Goal: Information Seeking & Learning: Learn about a topic

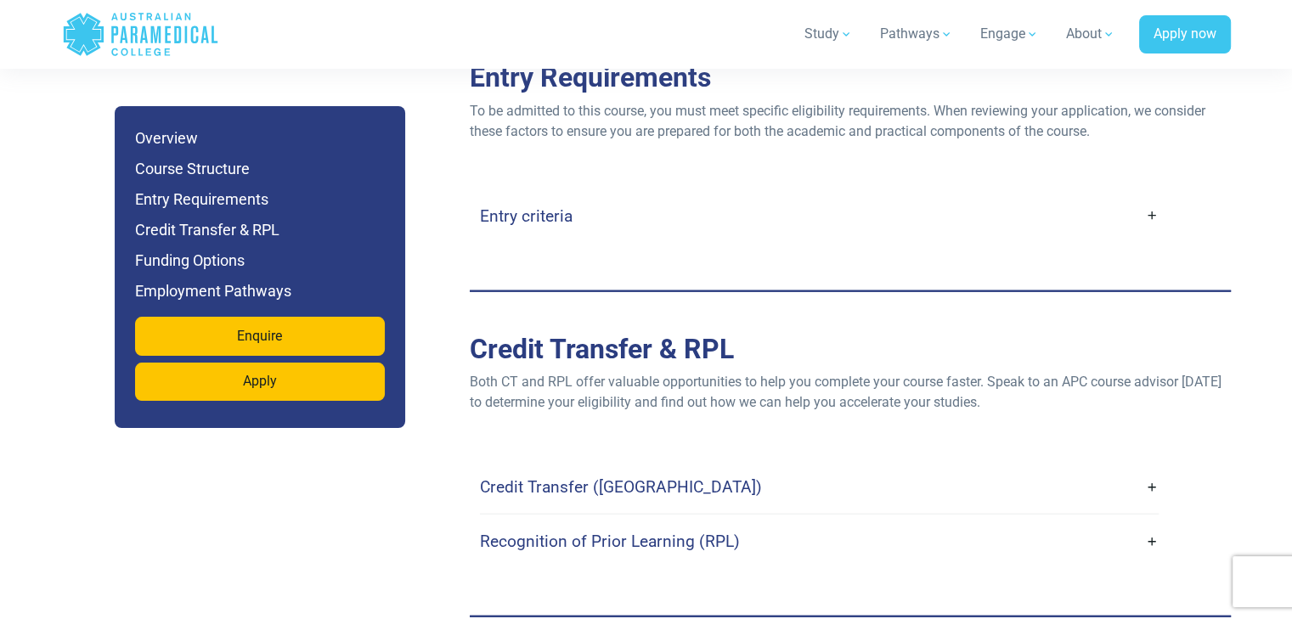
scroll to position [4248, 0]
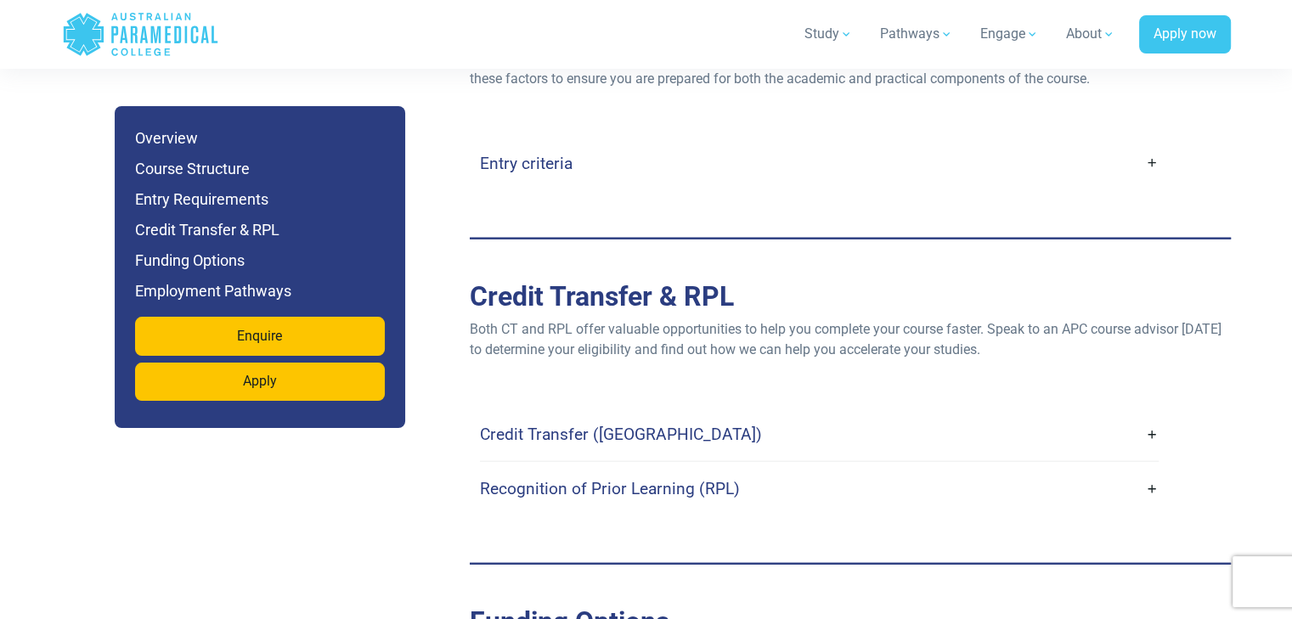
click at [524, 154] on h4 "Entry criteria" at bounding box center [526, 164] width 93 height 20
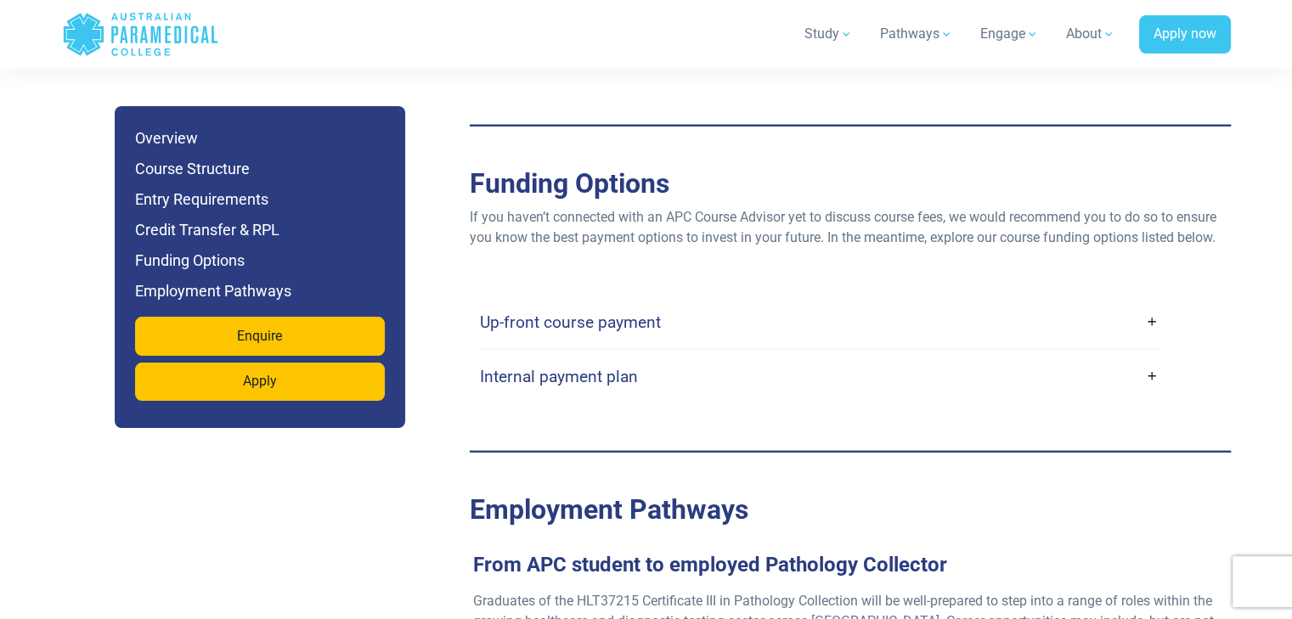
scroll to position [4757, 0]
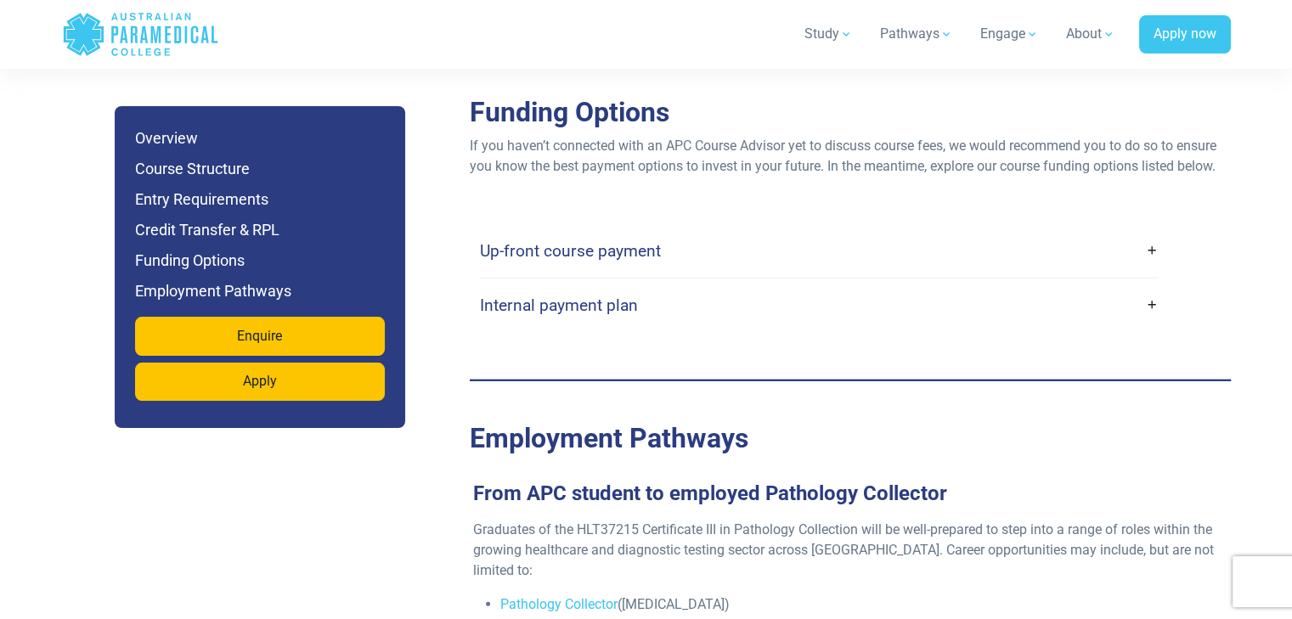
click at [549, 241] on h4 "Up-front course payment" at bounding box center [570, 251] width 181 height 20
click at [1150, 231] on link "Up-front course payment" at bounding box center [819, 251] width 679 height 40
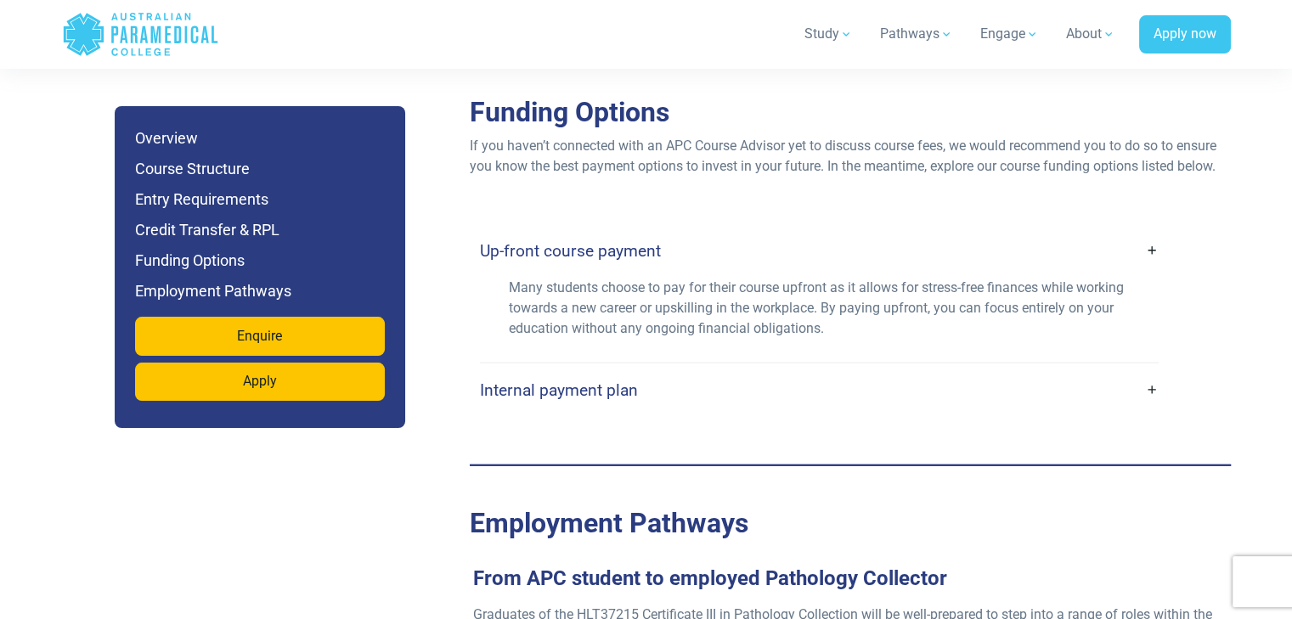
click at [1152, 370] on link "Internal payment plan" at bounding box center [819, 390] width 679 height 40
click at [1149, 370] on link "Internal payment plan" at bounding box center [819, 390] width 679 height 40
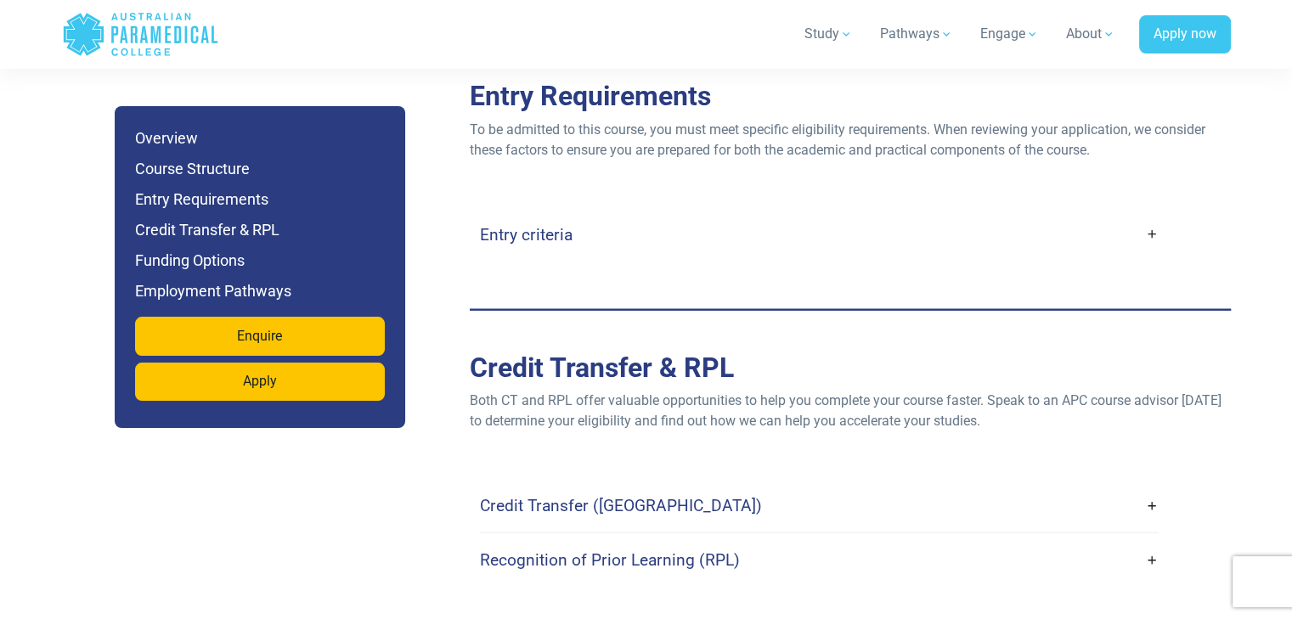
scroll to position [4163, 0]
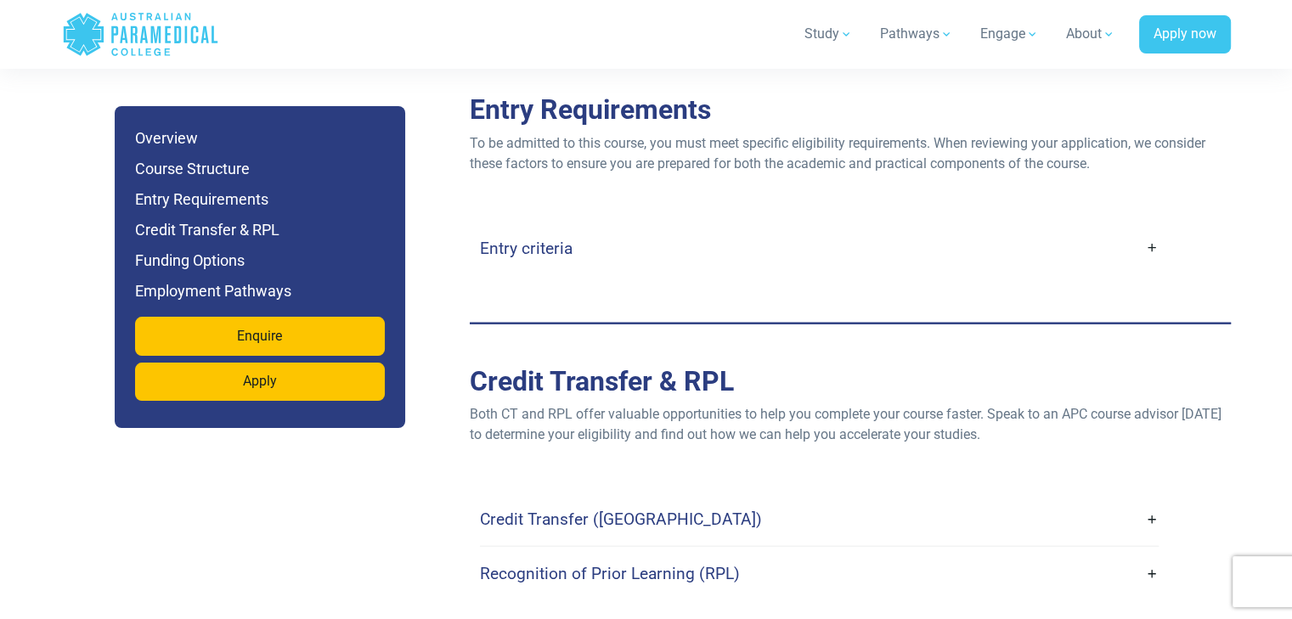
click at [1153, 229] on link "Entry criteria" at bounding box center [819, 249] width 679 height 40
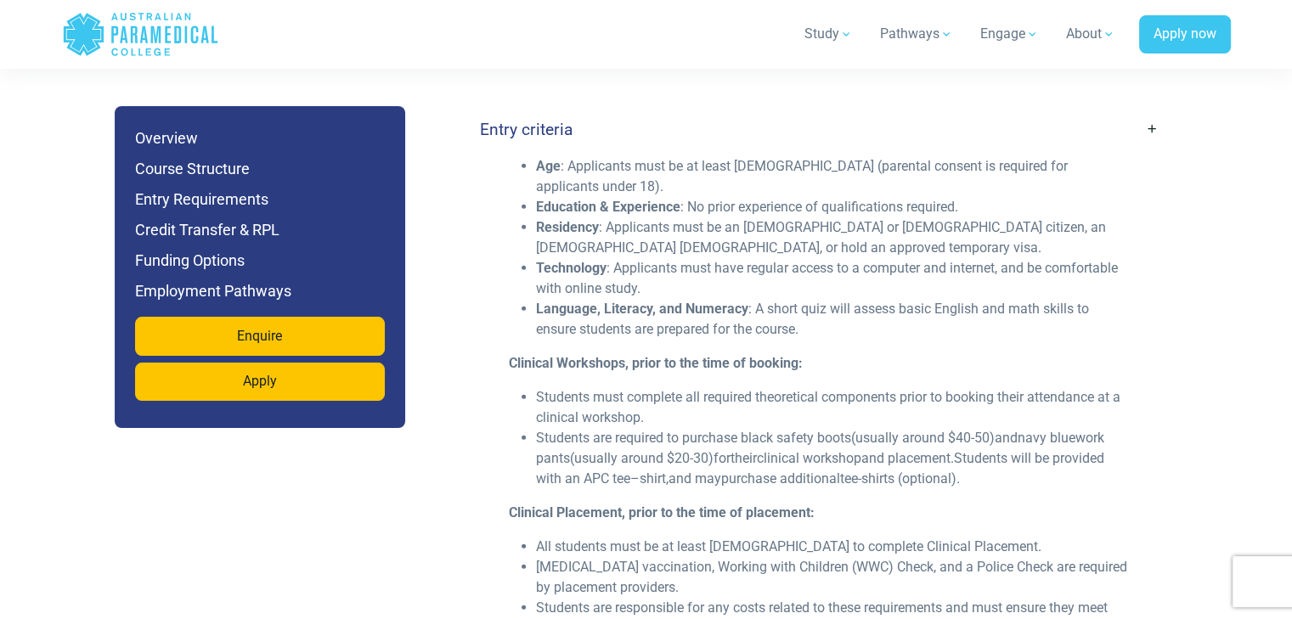
scroll to position [4333, 0]
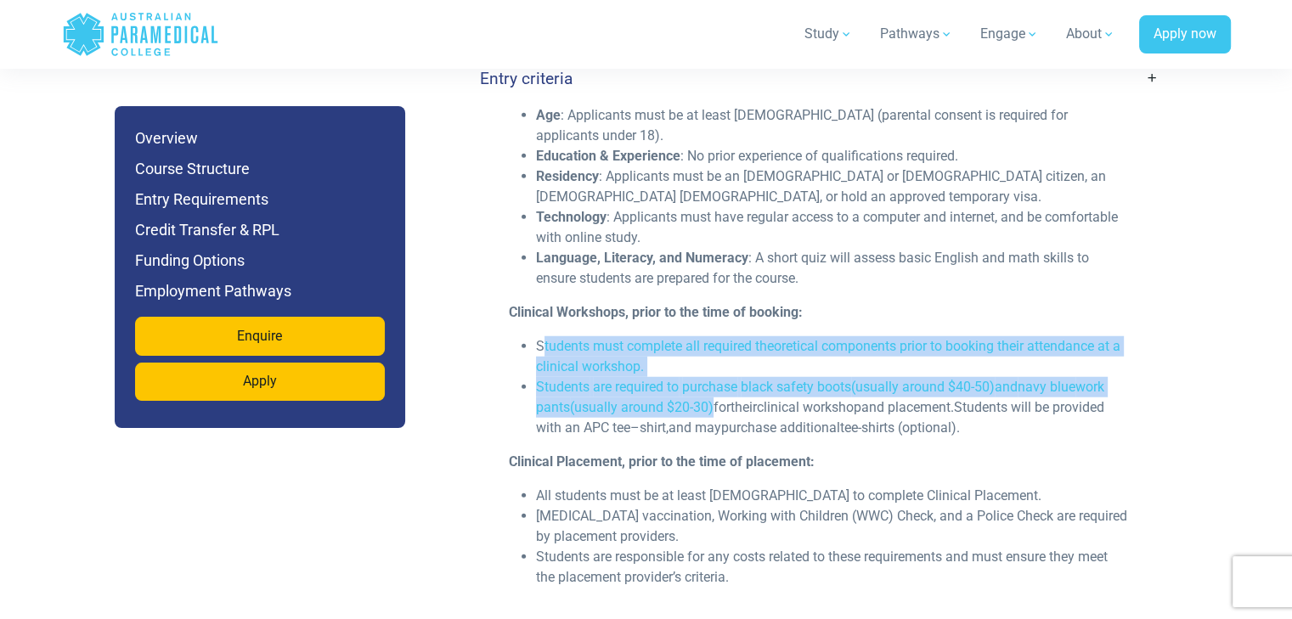
drag, startPoint x: 539, startPoint y: 320, endPoint x: 715, endPoint y: 388, distance: 188.5
click at [715, 388] on ul "Students must complete all required theoretical components prior to booking the…" at bounding box center [819, 387] width 621 height 102
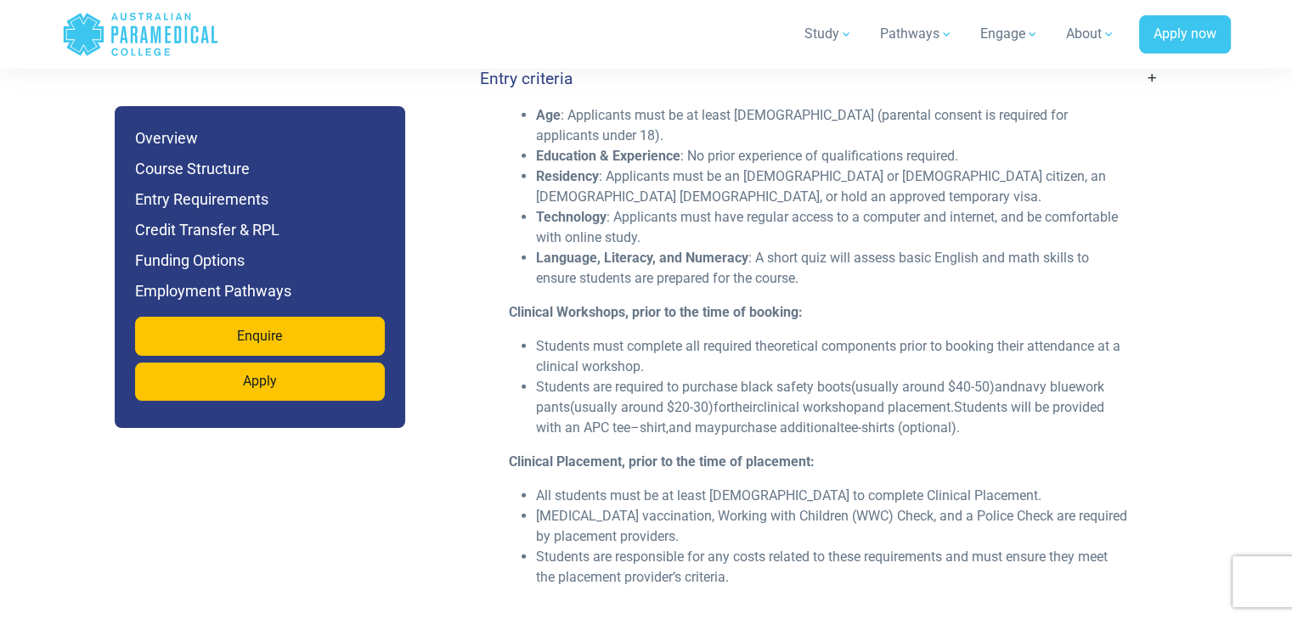
click at [954, 399] on span "and placement." at bounding box center [907, 407] width 93 height 16
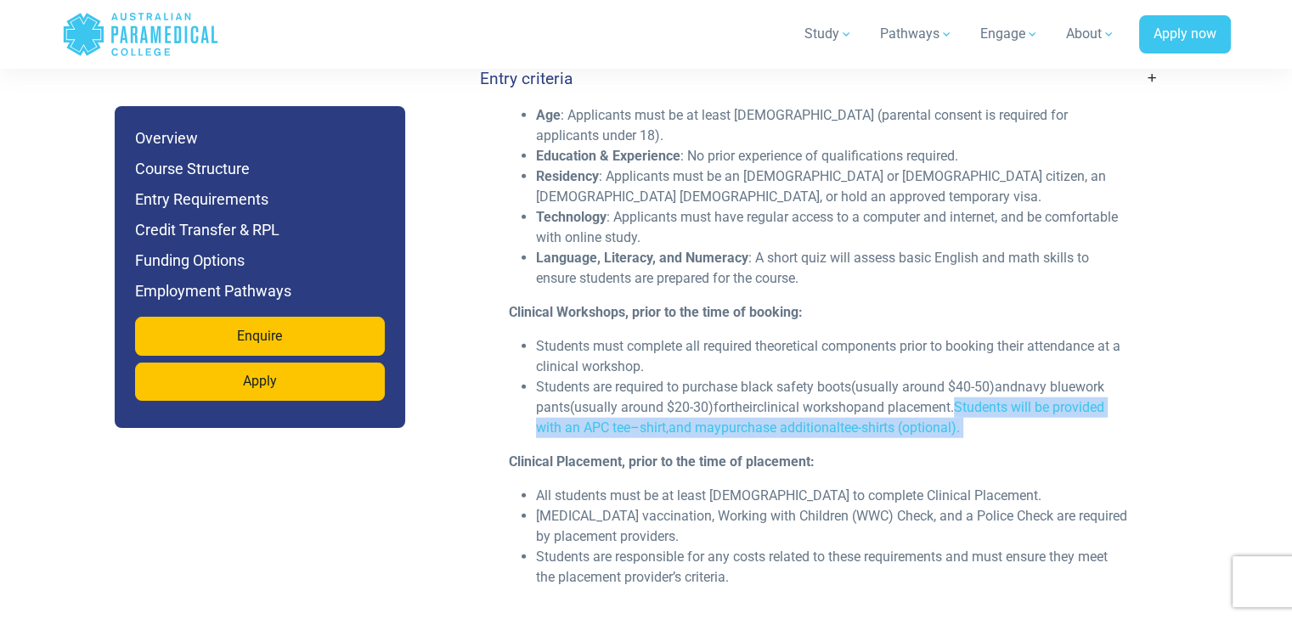
drag, startPoint x: 973, startPoint y: 387, endPoint x: 989, endPoint y: 404, distance: 23.4
click at [989, 404] on li "Students are required to purchase black safety boots (usually around $40-50) an…" at bounding box center [833, 407] width 594 height 61
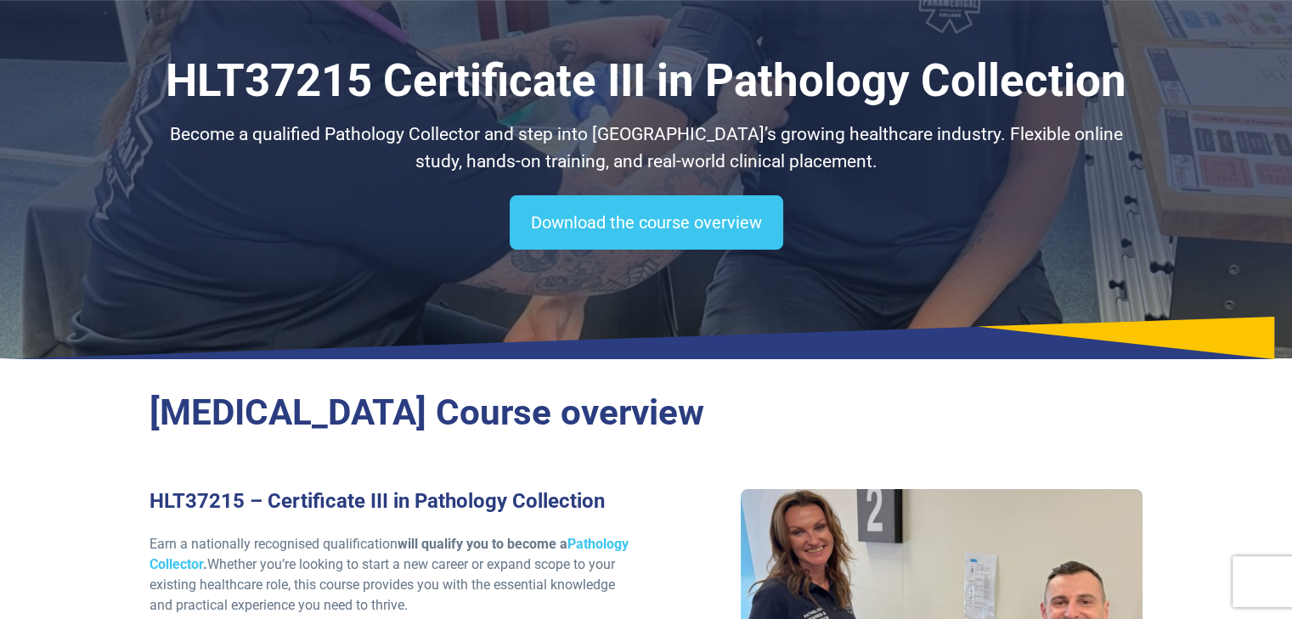
scroll to position [0, 0]
